Goal: Check status: Check status

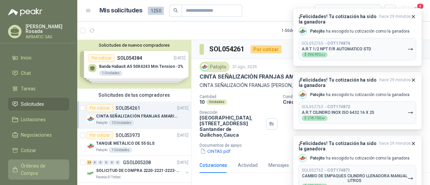
click at [34, 168] on link "Órdenes de Compra" at bounding box center [38, 170] width 61 height 20
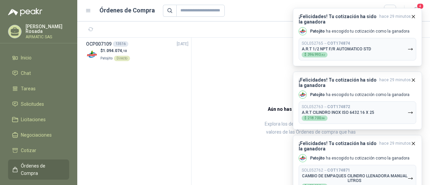
click at [155, 87] on section "OCP007109 13516 [DATE] $ 1.094.074 ,10 Patojito Directo" at bounding box center [134, 112] width 114 height 148
click at [103, 47] on h3 "OCP007109" at bounding box center [99, 43] width 26 height 7
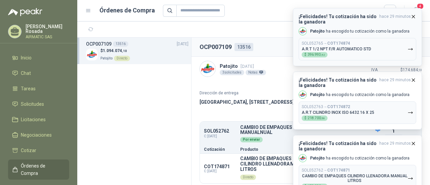
click at [414, 16] on icon "button" at bounding box center [414, 17] width 6 height 6
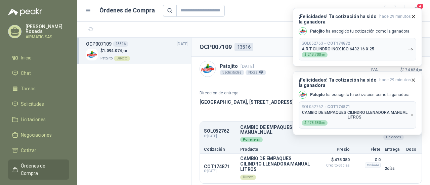
click at [414, 16] on icon "button" at bounding box center [414, 17] width 6 height 6
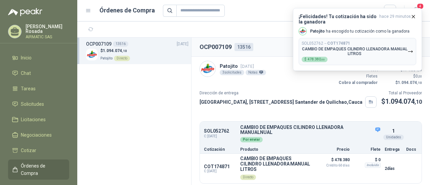
click at [414, 16] on icon "button" at bounding box center [414, 17] width 6 height 6
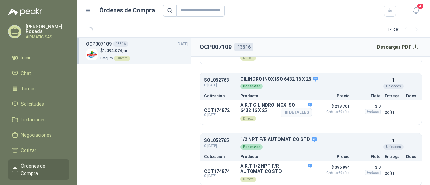
scroll to position [133, 0]
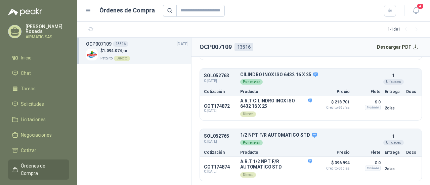
click at [94, 94] on section "OCP007109 13516 [DATE] $ 1.094.074 ,10 Patojito Directo" at bounding box center [134, 112] width 114 height 148
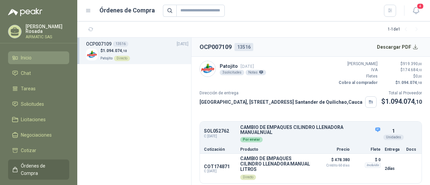
click at [22, 54] on span "Inicio" at bounding box center [26, 57] width 11 height 7
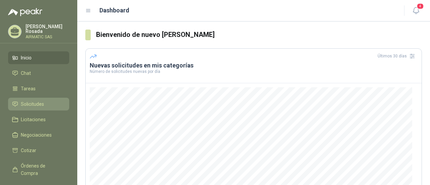
click at [33, 101] on span "Solicitudes" at bounding box center [32, 103] width 23 height 7
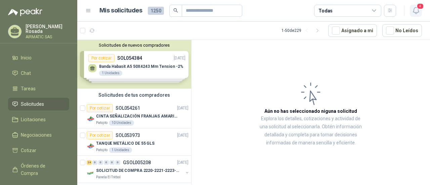
click at [414, 9] on icon "button" at bounding box center [416, 10] width 8 height 8
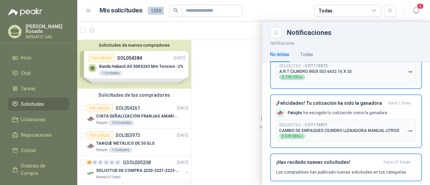
scroll to position [177, 0]
